Goal: Information Seeking & Learning: Learn about a topic

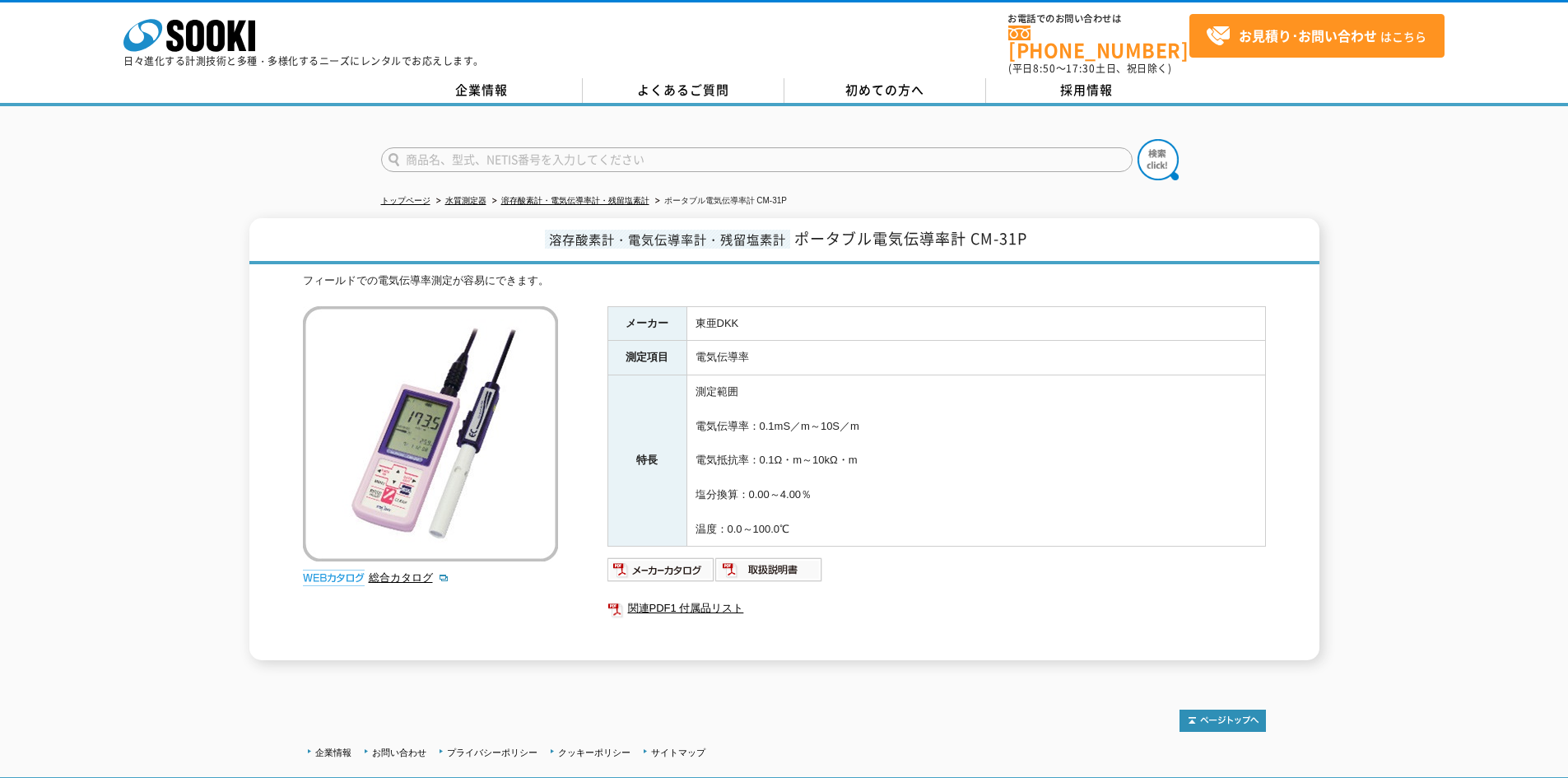
click at [788, 345] on td "電気伝導率" at bounding box center [975, 357] width 578 height 35
drag, startPoint x: 801, startPoint y: 229, endPoint x: 961, endPoint y: 230, distance: 160.0
click at [961, 230] on span "ポータブル電気伝導率計 CM-31P" at bounding box center [910, 238] width 233 height 23
copy span "ポータブル電気伝導率計"
drag, startPoint x: 972, startPoint y: 233, endPoint x: 1044, endPoint y: 233, distance: 72.0
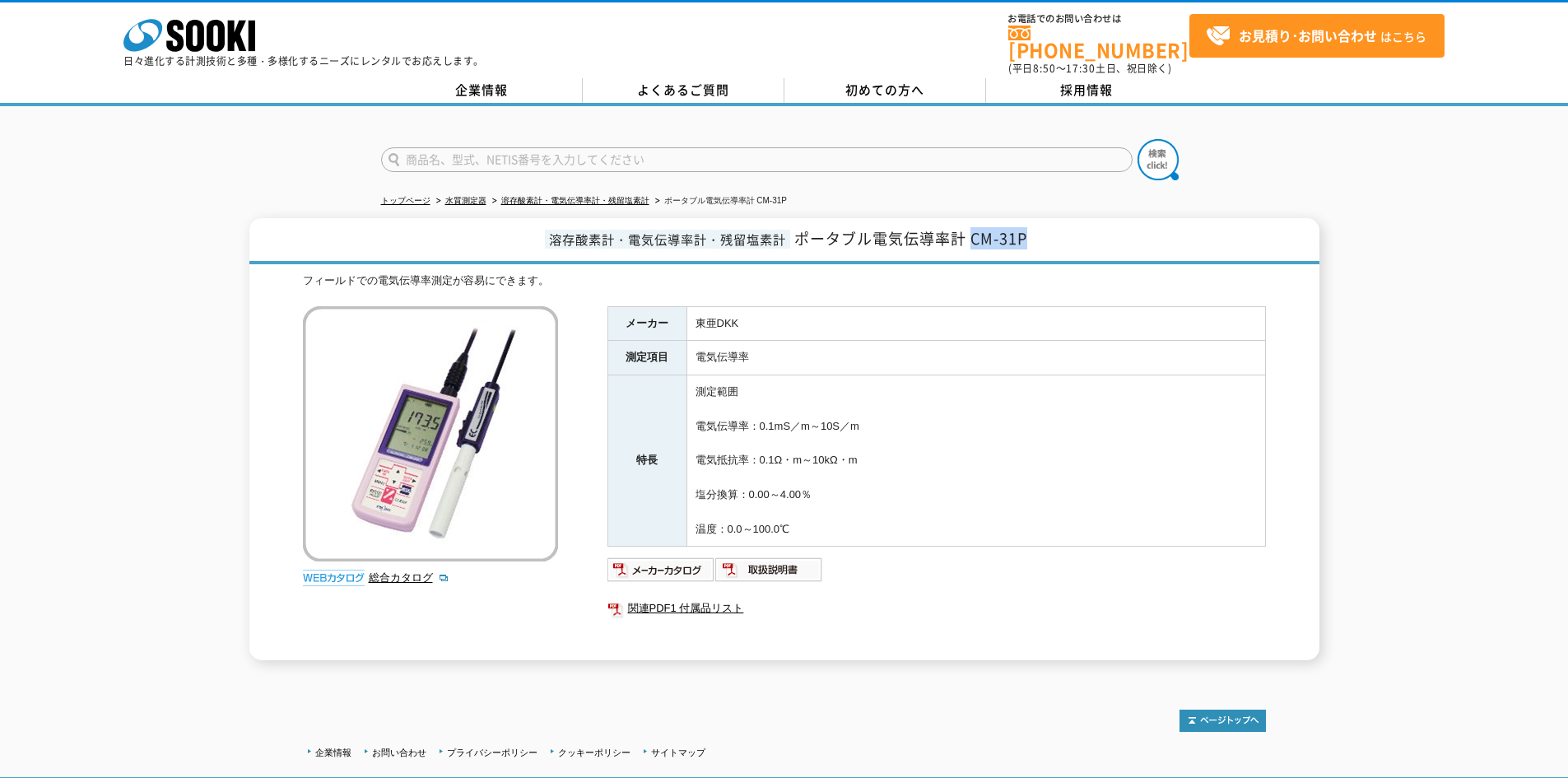
click at [1044, 233] on h1 "溶存酸素計・電気伝導率計・残留塩素計 ポータブル電気伝導率計 CM-31P" at bounding box center [784, 241] width 1070 height 46
copy span "CM-31P"
click at [673, 562] on img at bounding box center [662, 570] width 108 height 26
drag, startPoint x: 875, startPoint y: 226, endPoint x: 969, endPoint y: 227, distance: 94.0
click at [969, 227] on span "ポータブル電気伝導率計 CM-31P" at bounding box center [910, 238] width 233 height 23
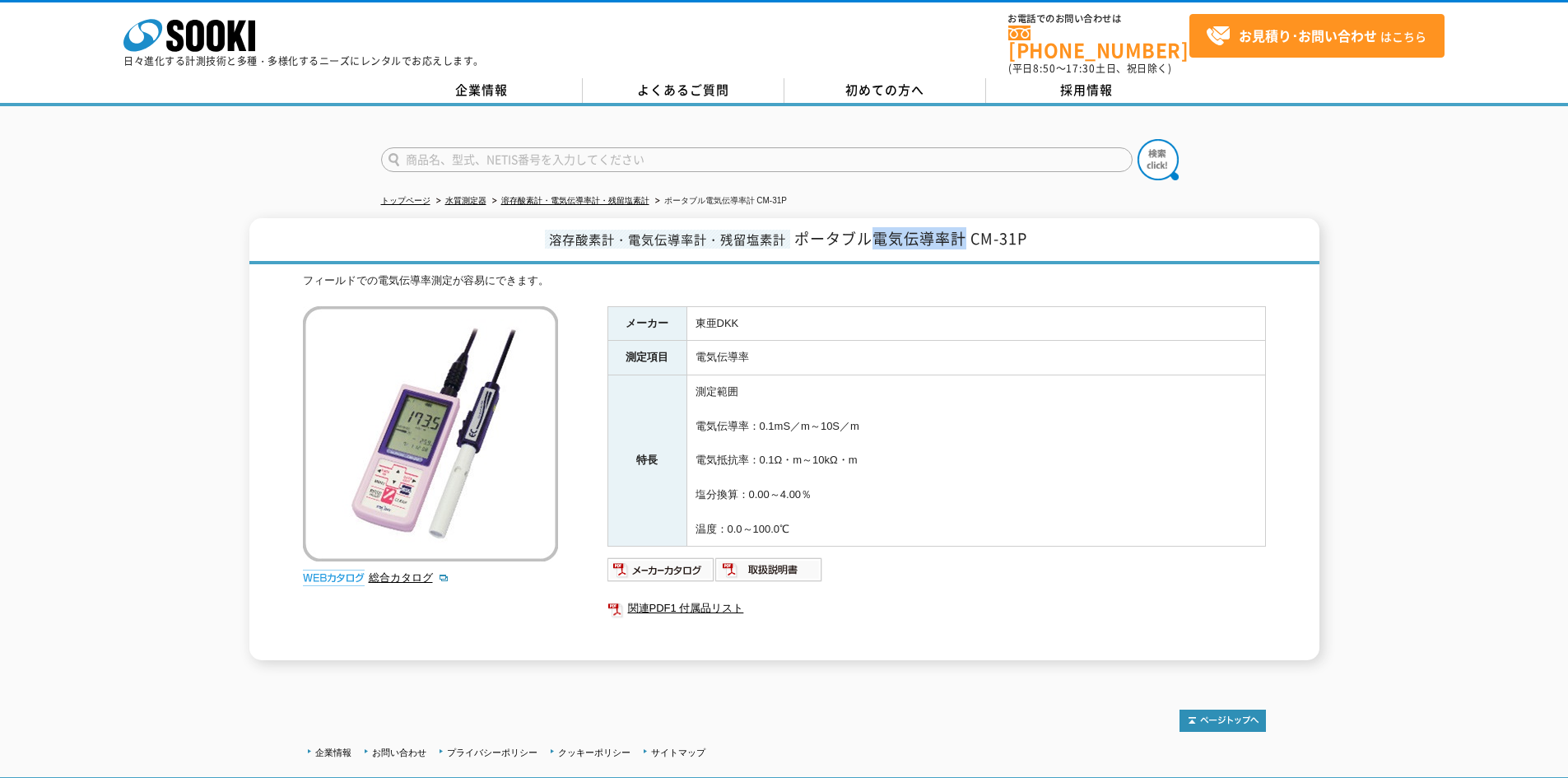
copy span "電気伝導率計"
drag, startPoint x: 973, startPoint y: 230, endPoint x: 1052, endPoint y: 236, distance: 79.2
click at [1067, 236] on h1 "溶存酸素計・電気伝導率計・残留塩素計 ポータブル電気伝導率計 CM-31P" at bounding box center [784, 241] width 1070 height 46
copy span "CM-31P"
drag, startPoint x: 801, startPoint y: 229, endPoint x: 962, endPoint y: 232, distance: 161.0
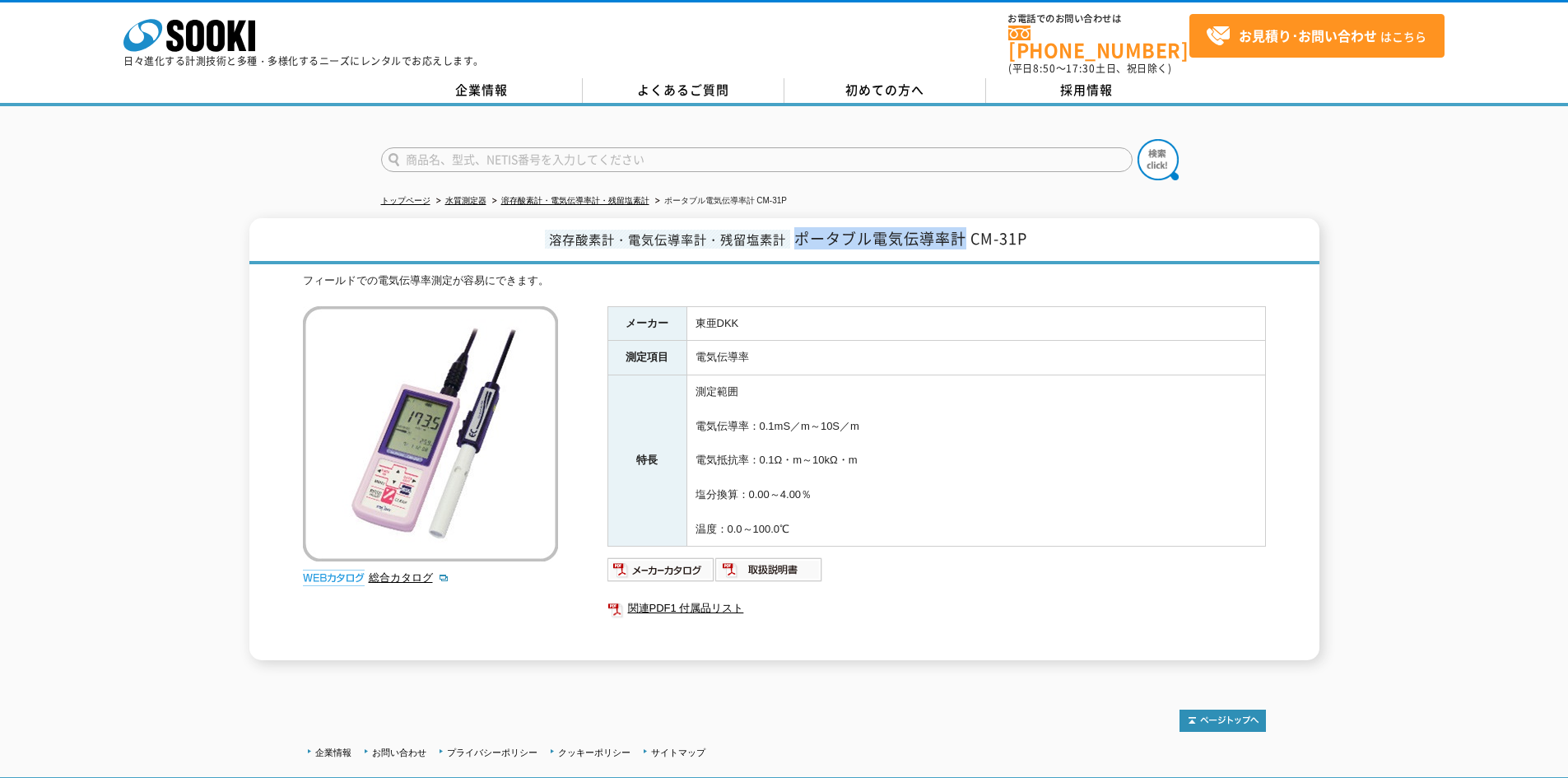
click at [962, 232] on span "ポータブル電気伝導率計 CM-31P" at bounding box center [910, 238] width 233 height 23
copy span "ポータブル電気伝導率計"
click at [914, 227] on span "ポータブル電気伝導率計 CM-31P" at bounding box center [910, 238] width 233 height 23
drag, startPoint x: 882, startPoint y: 228, endPoint x: 924, endPoint y: 234, distance: 42.4
click at [924, 234] on span "ポータブル電気伝導率計 CM-31P" at bounding box center [910, 238] width 233 height 23
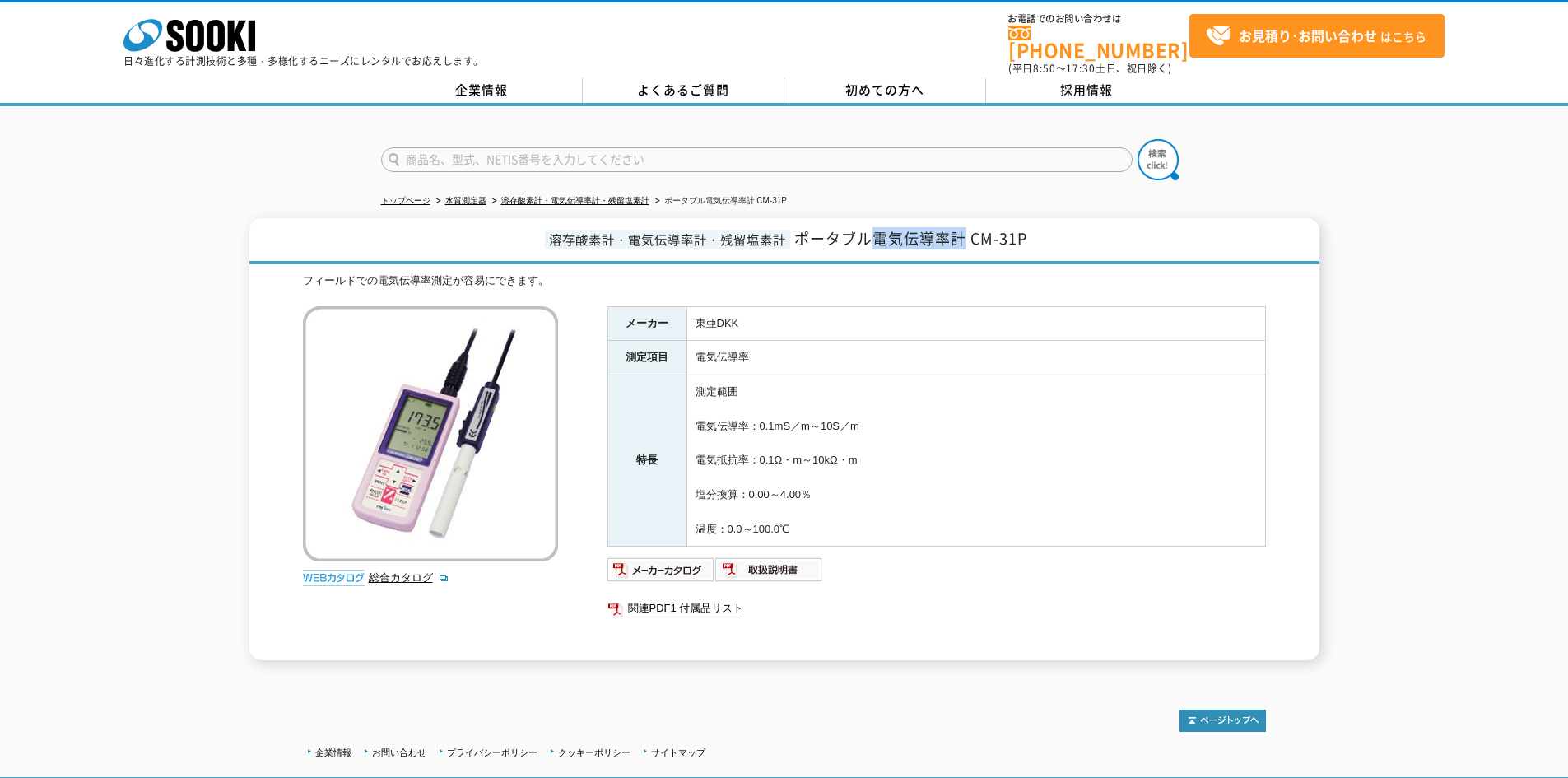
drag, startPoint x: 878, startPoint y: 228, endPoint x: 964, endPoint y: 233, distance: 86.1
click at [964, 233] on span "ポータブル電気伝導率計 CM-31P" at bounding box center [910, 238] width 233 height 23
copy span "電気伝導率計"
drag, startPoint x: 801, startPoint y: 226, endPoint x: 963, endPoint y: 232, distance: 162.1
click at [964, 232] on span "ポータブル電気伝導率計 CM-31P" at bounding box center [910, 238] width 233 height 23
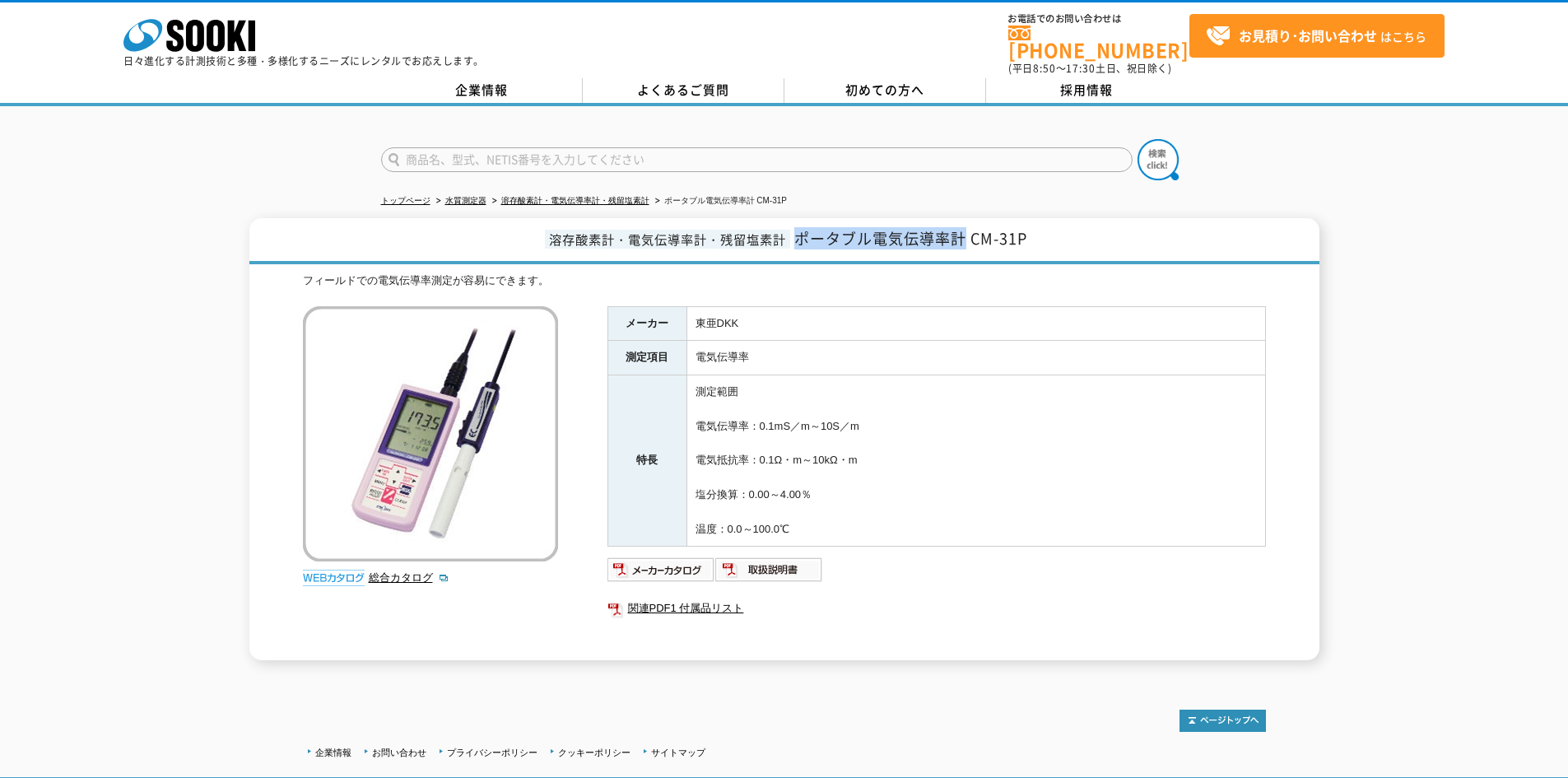
copy span "ポータブル電気伝導率計"
